Goal: Check status: Check status

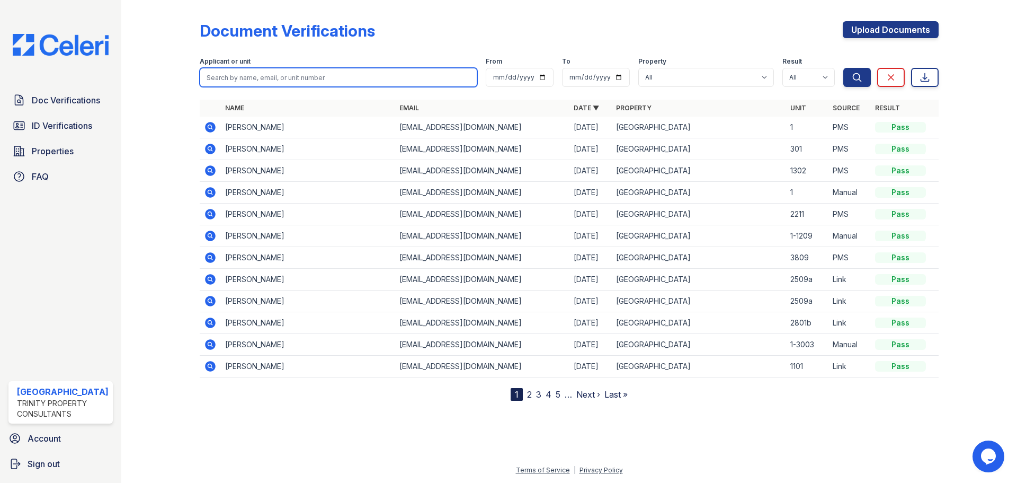
click at [238, 82] on input "search" at bounding box center [339, 77] width 278 height 19
type input "frank ardito"
click at [843, 68] on button "Search" at bounding box center [857, 77] width 28 height 19
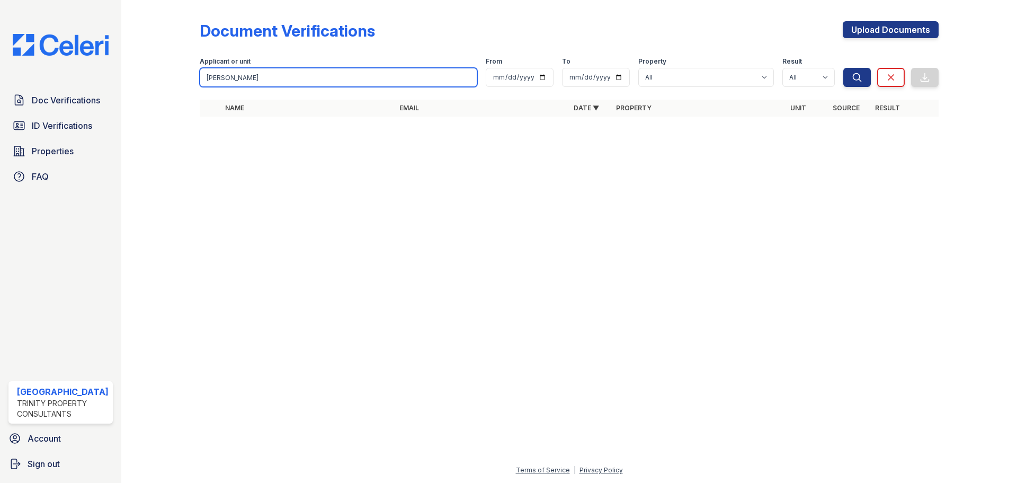
drag, startPoint x: 244, startPoint y: 78, endPoint x: 186, endPoint y: 77, distance: 58.3
click at [186, 77] on div "Document Verifications Upload Documents Filter Applicant or unit frank ardito F…" at bounding box center [569, 72] width 862 height 144
type input "ardito"
click at [843, 68] on button "Search" at bounding box center [857, 77] width 28 height 19
drag, startPoint x: 234, startPoint y: 78, endPoint x: 173, endPoint y: 68, distance: 62.2
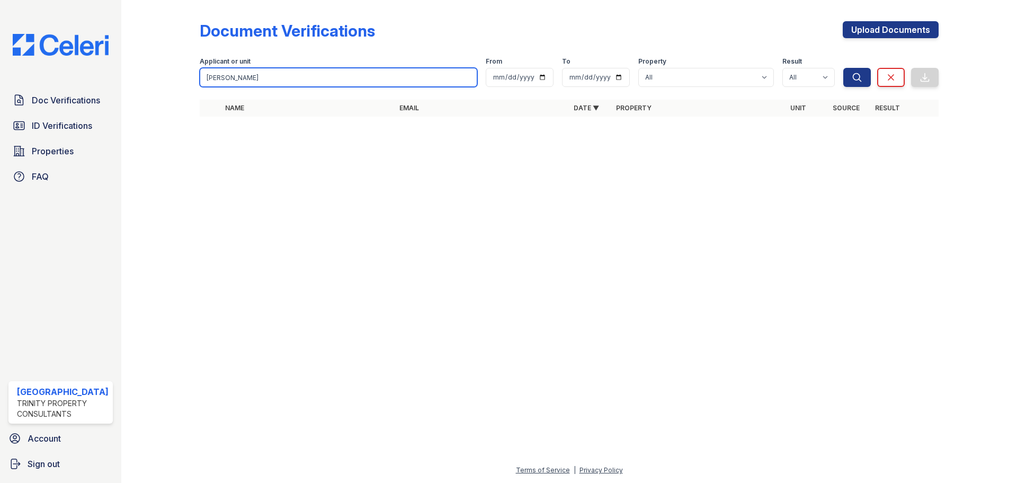
click at [173, 68] on div "Document Verifications Upload Documents Filter Applicant or unit ardito From To…" at bounding box center [569, 72] width 862 height 144
type input "chia"
click at [843, 68] on button "Search" at bounding box center [857, 77] width 28 height 19
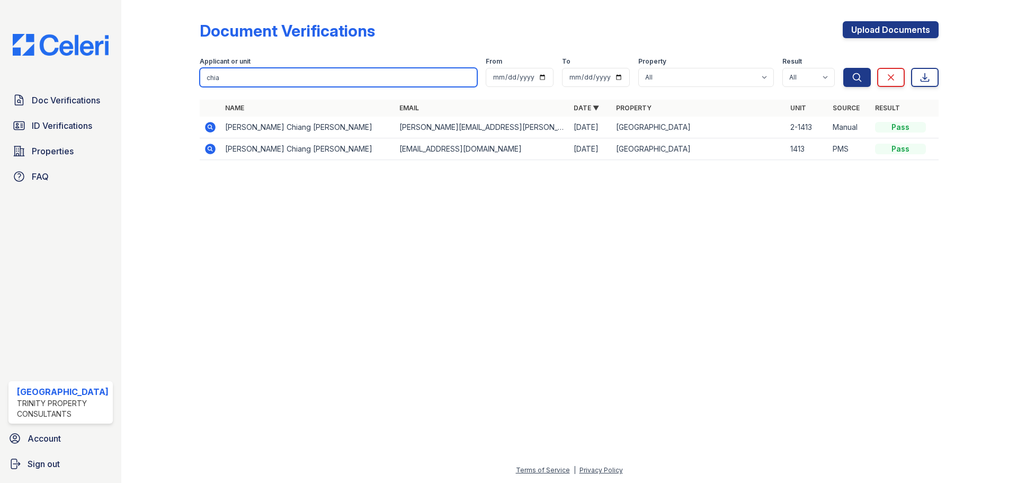
drag, startPoint x: 220, startPoint y: 77, endPoint x: 180, endPoint y: 79, distance: 40.3
click at [180, 79] on div "Document Verifications Upload Documents Filter Applicant or unit chia From To P…" at bounding box center [569, 94] width 862 height 188
type input "4210"
click at [843, 68] on button "Search" at bounding box center [857, 77] width 28 height 19
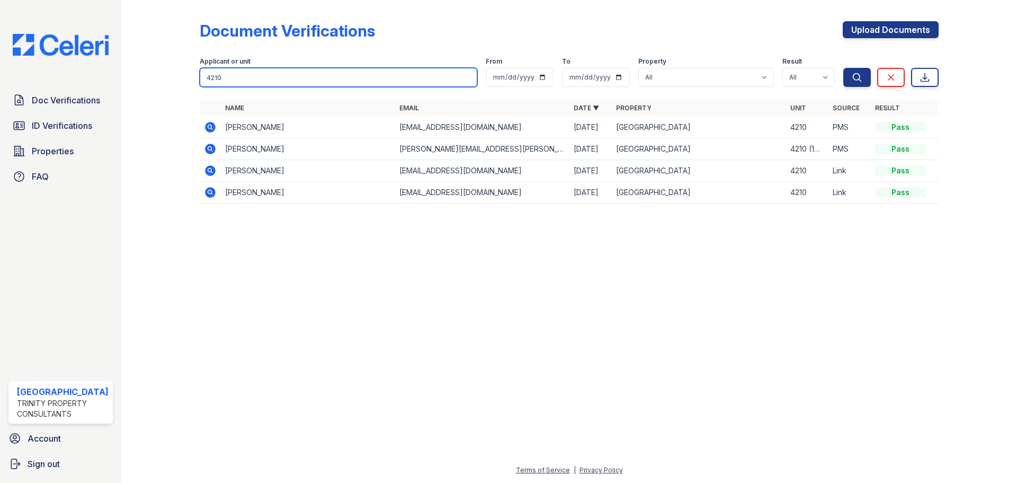
drag, startPoint x: 231, startPoint y: 80, endPoint x: 146, endPoint y: 66, distance: 86.9
click at [146, 66] on div "Document Verifications Upload Documents Filter Applicant or unit 4210 From To P…" at bounding box center [569, 115] width 862 height 231
paste input "CHIA-YU MENG"
type input "CHIA-YU MENG"
click at [843, 68] on button "Search" at bounding box center [857, 77] width 28 height 19
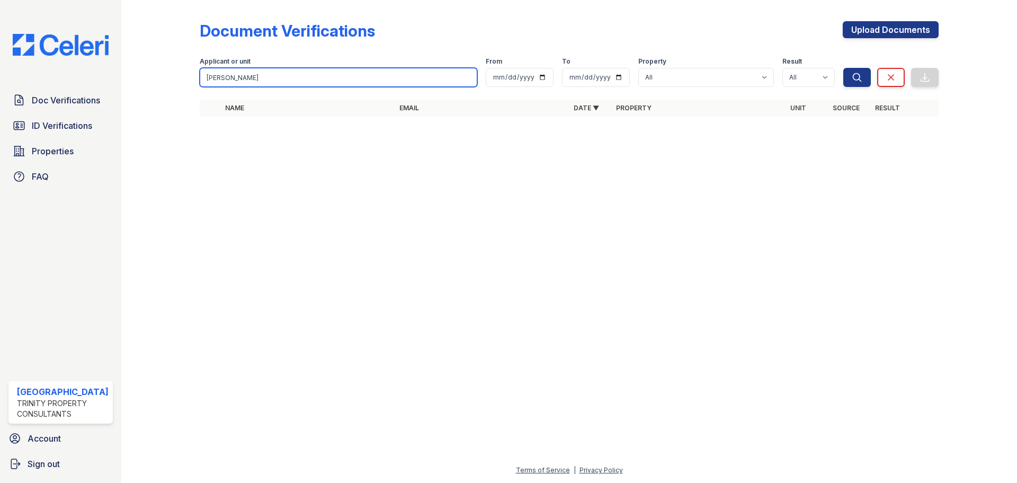
drag, startPoint x: 227, startPoint y: 78, endPoint x: 184, endPoint y: 77, distance: 42.9
click at [185, 77] on div "Document Verifications Upload Documents Filter Applicant or unit CHIA-YU MENG F…" at bounding box center [569, 72] width 862 height 144
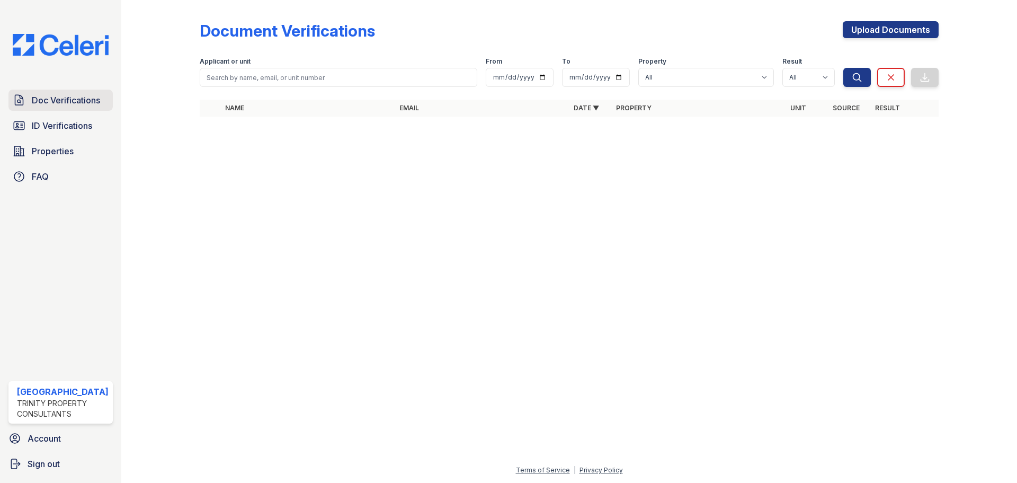
click at [60, 107] on link "Doc Verifications" at bounding box center [60, 100] width 104 height 21
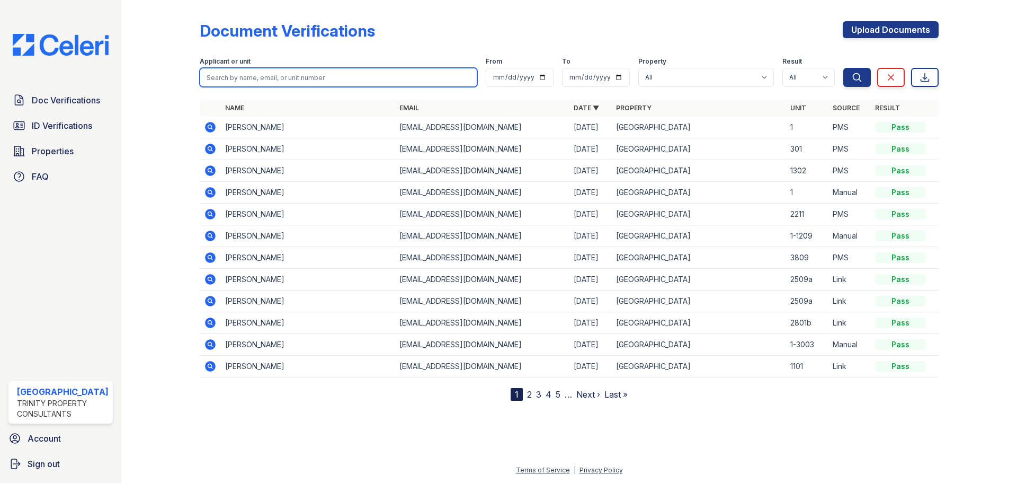
click at [243, 78] on input "search" at bounding box center [339, 77] width 278 height 19
type input "4210"
click at [843, 68] on button "Search" at bounding box center [857, 77] width 28 height 19
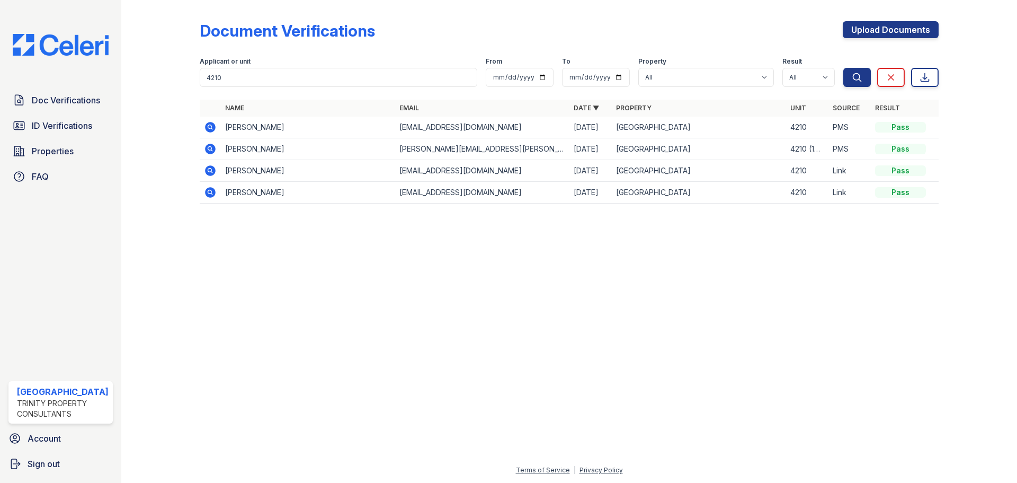
click at [212, 124] on icon at bounding box center [210, 127] width 11 height 11
